Goal: Transaction & Acquisition: Purchase product/service

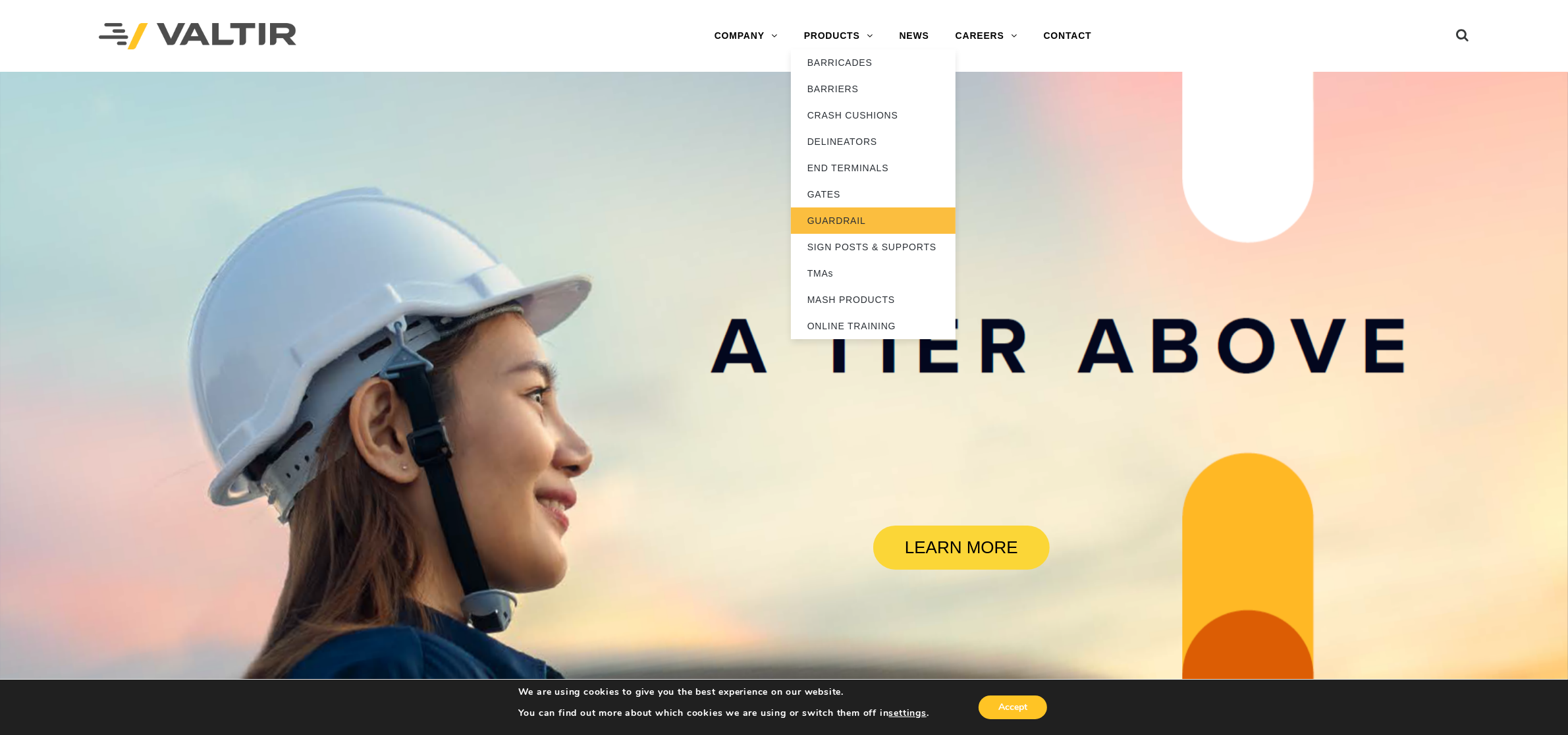
click at [850, 214] on link "GUARDRAIL" at bounding box center [873, 220] width 165 height 26
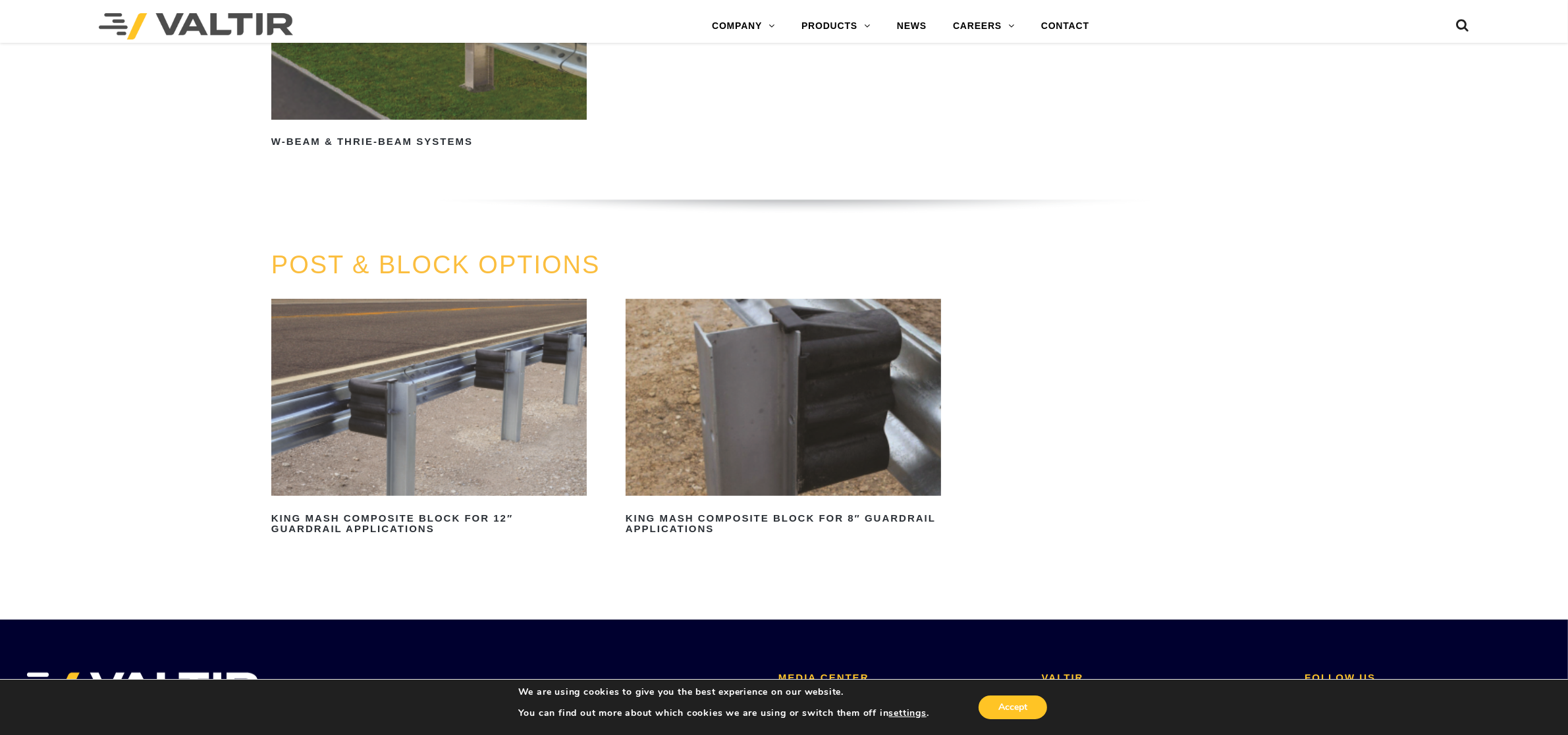
scroll to position [1317, 0]
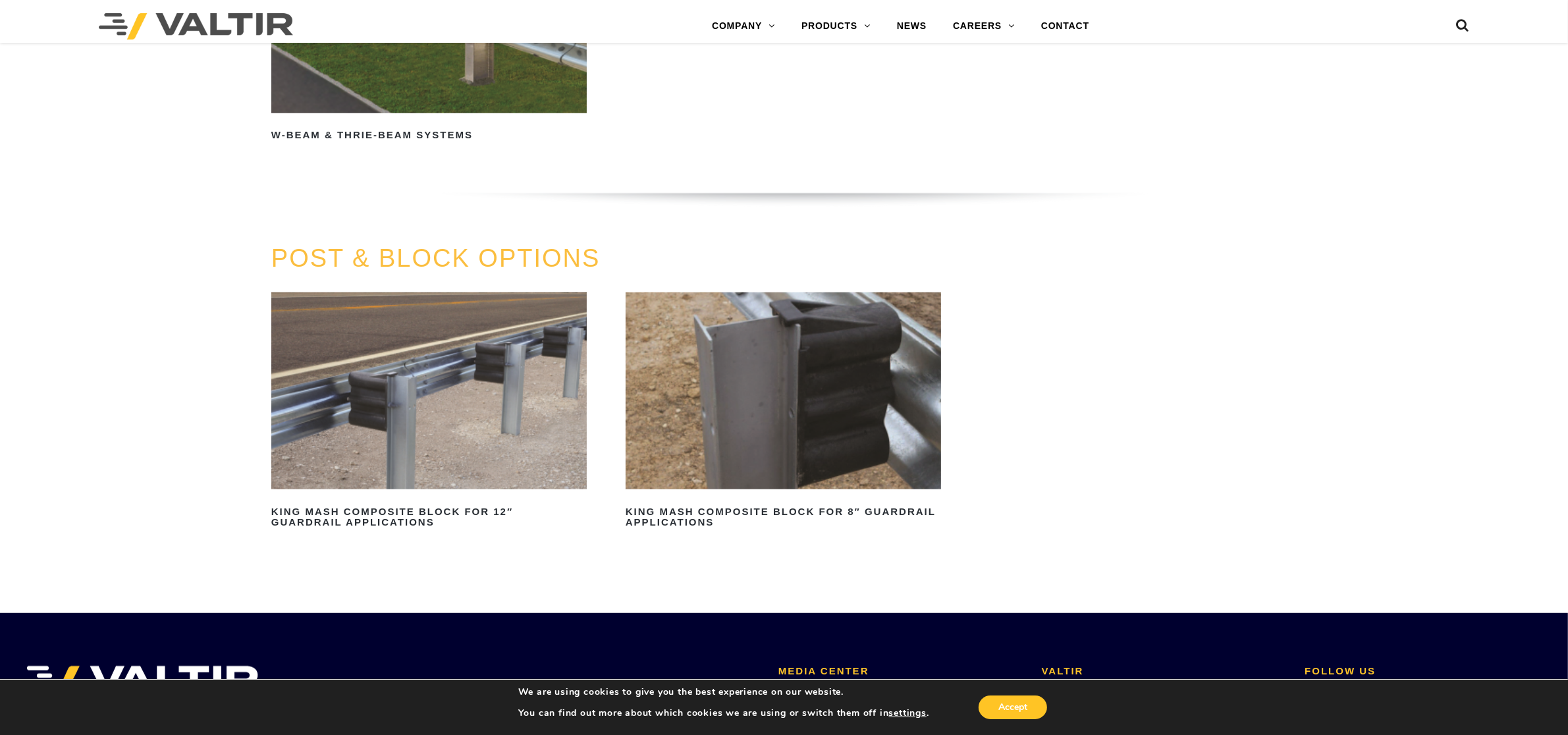
click at [465, 79] on img at bounding box center [429, 14] width 315 height 196
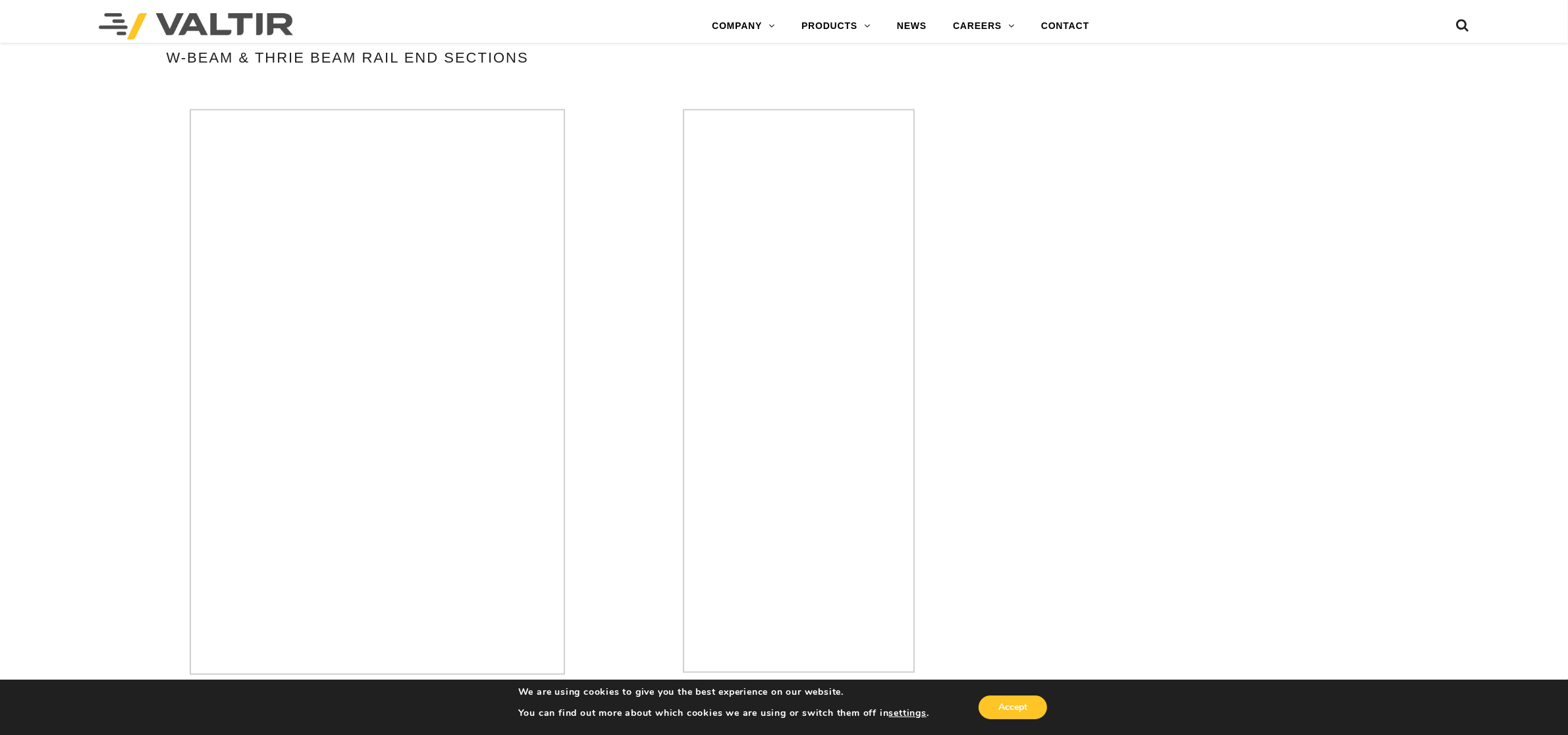
scroll to position [2799, 0]
